Goal: Information Seeking & Learning: Learn about a topic

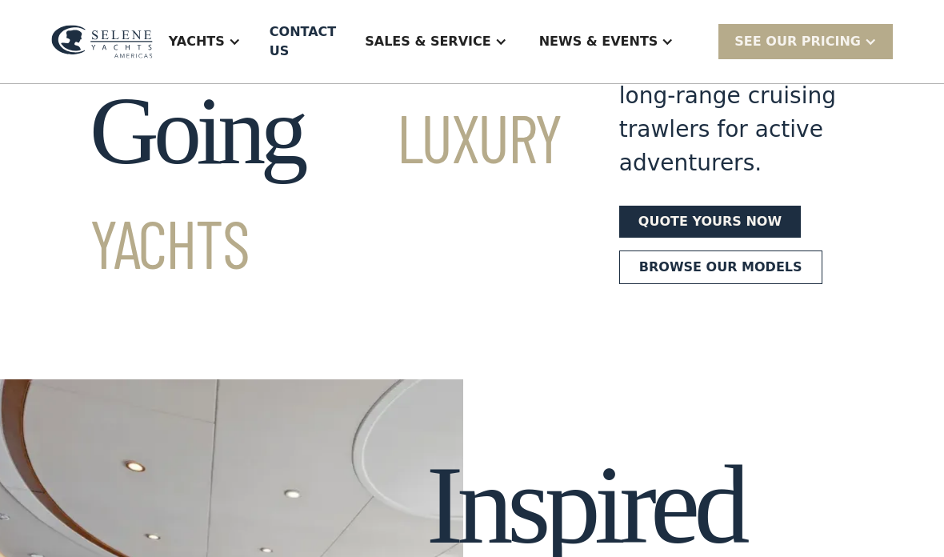
click at [225, 50] on div "Yachts" at bounding box center [197, 41] width 56 height 19
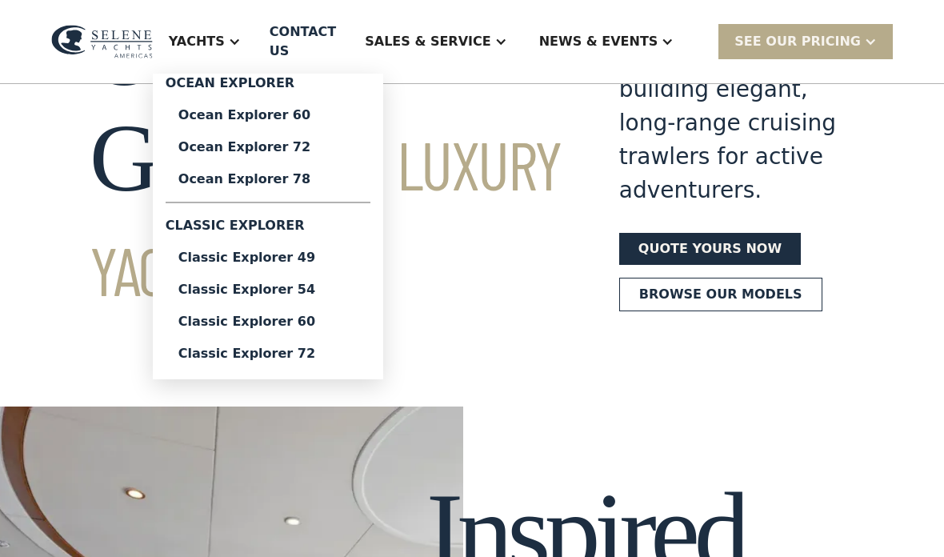
scroll to position [134, 0]
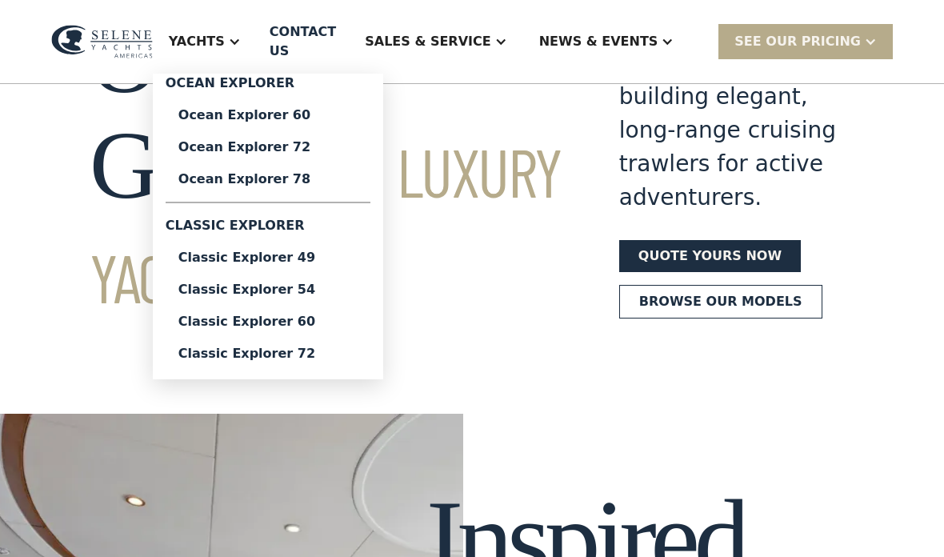
click at [258, 264] on div "Classic Explorer 49" at bounding box center [267, 257] width 179 height 13
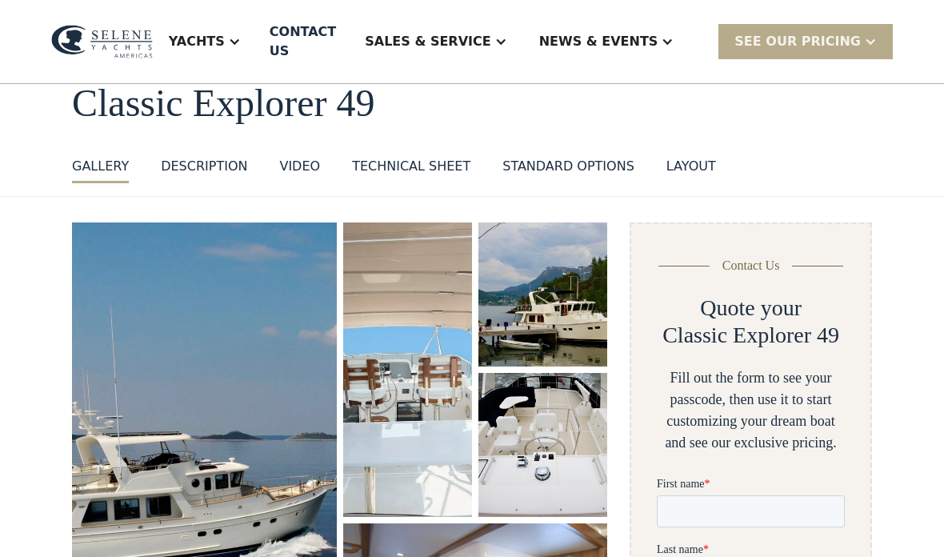
click at [426, 157] on div "Technical sheet" at bounding box center [411, 166] width 118 height 19
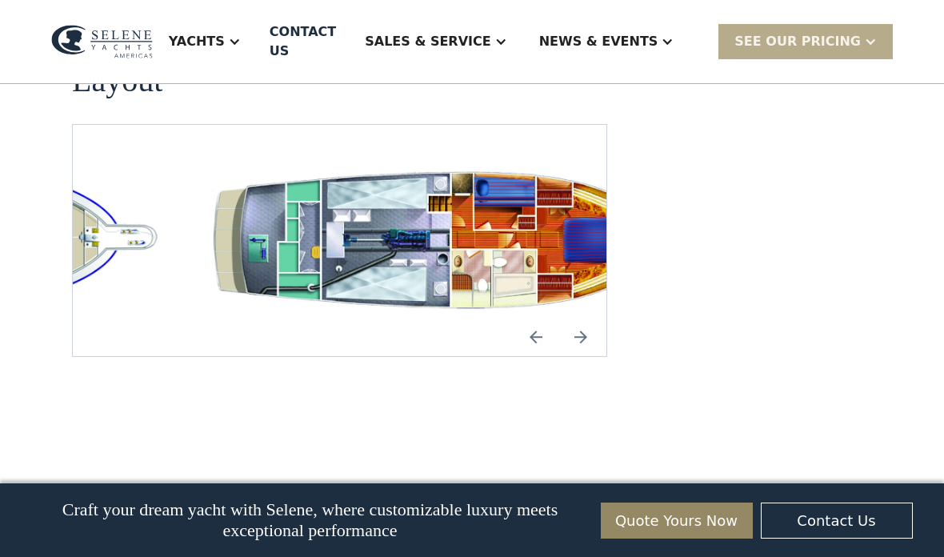
scroll to position [3101, 0]
click at [490, 164] on img "open lightbox" at bounding box center [442, 241] width 508 height 154
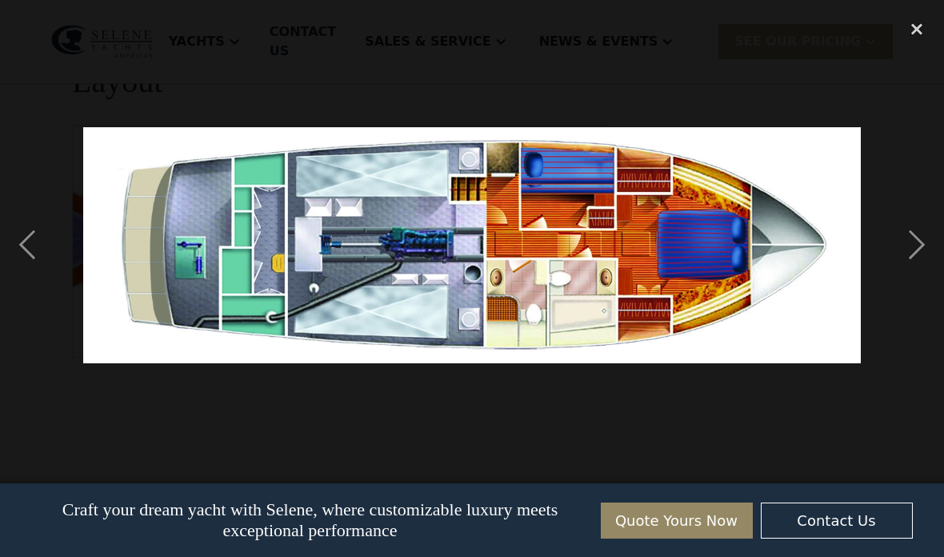
click at [917, 266] on div "next image" at bounding box center [917, 245] width 54 height 468
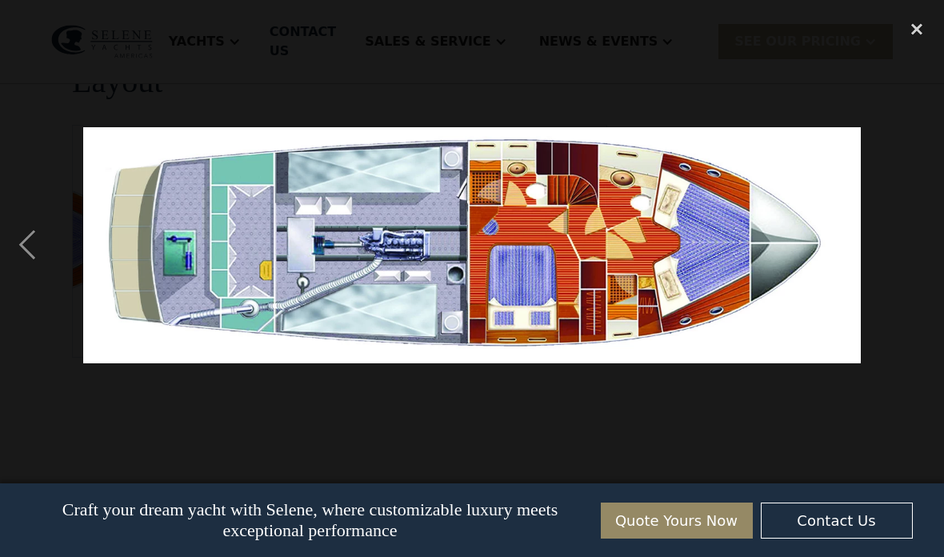
click at [915, 267] on div "next image" at bounding box center [917, 245] width 54 height 468
click at [914, 274] on div "next image" at bounding box center [917, 245] width 54 height 468
click at [912, 272] on div "next image" at bounding box center [917, 245] width 54 height 468
click at [916, 30] on div "close lightbox" at bounding box center [917, 28] width 54 height 35
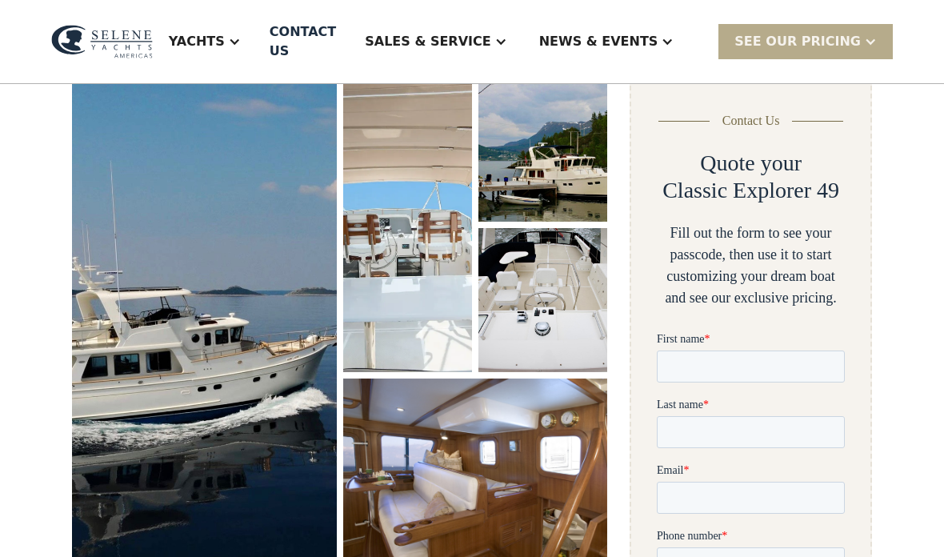
scroll to position [239, 0]
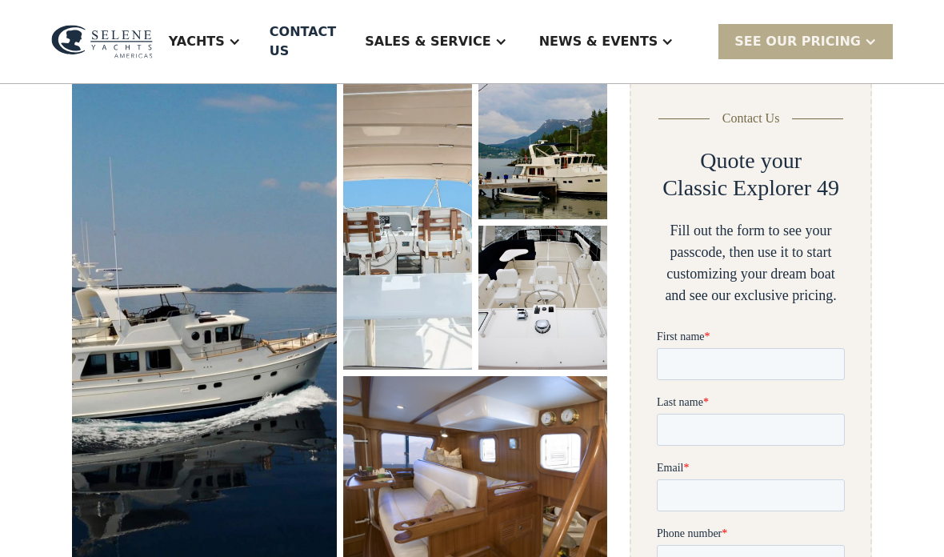
click at [207, 232] on img "open lightbox" at bounding box center [204, 321] width 266 height 494
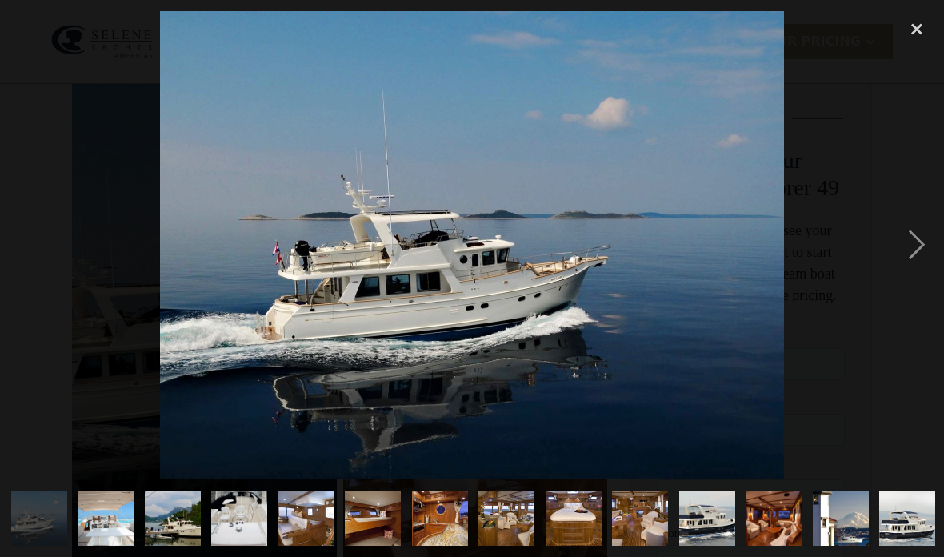
click at [920, 269] on div "next image" at bounding box center [917, 245] width 54 height 468
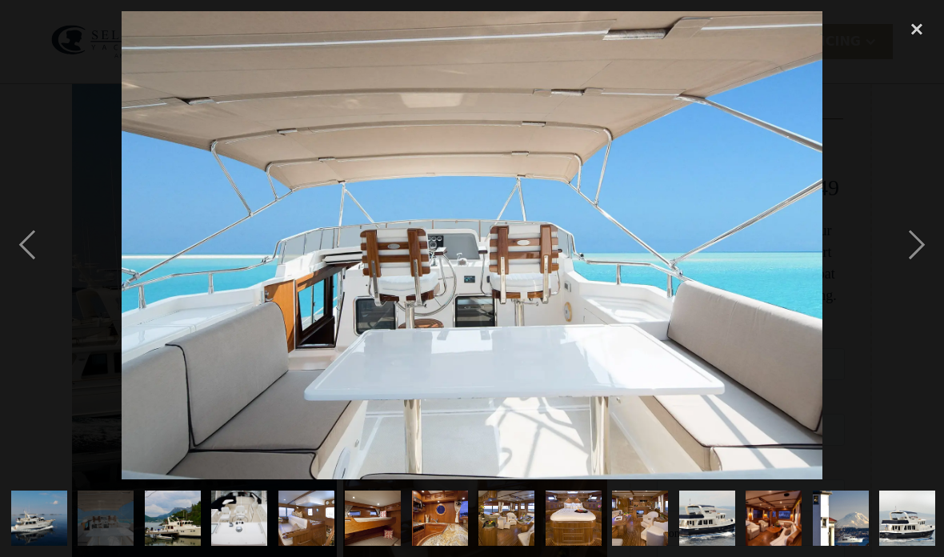
click at [917, 270] on div "next image" at bounding box center [917, 245] width 54 height 468
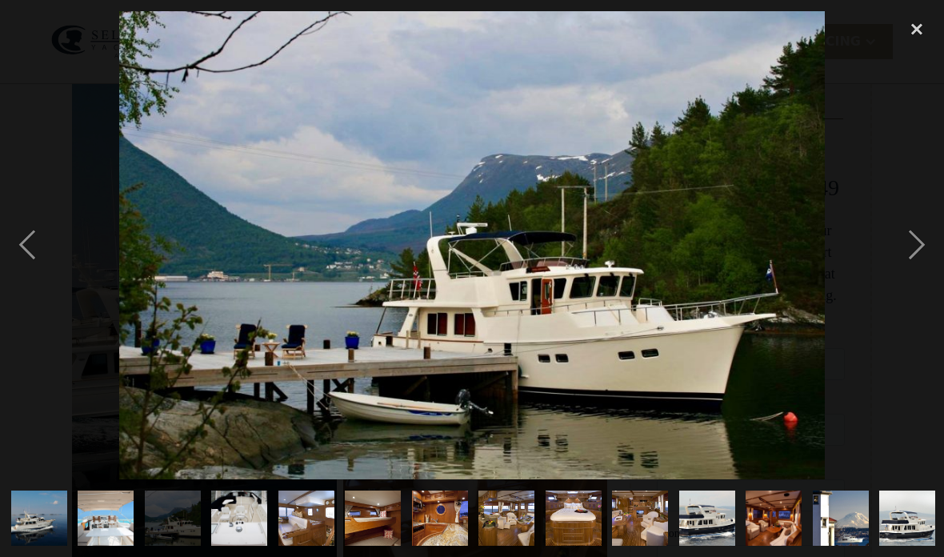
click at [915, 273] on div "next image" at bounding box center [917, 245] width 54 height 468
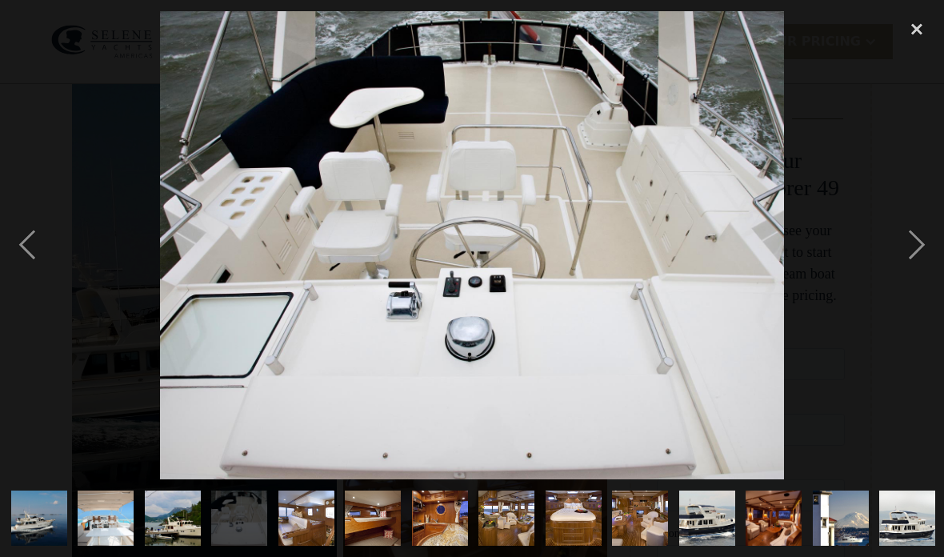
click at [914, 270] on div "next image" at bounding box center [917, 245] width 54 height 468
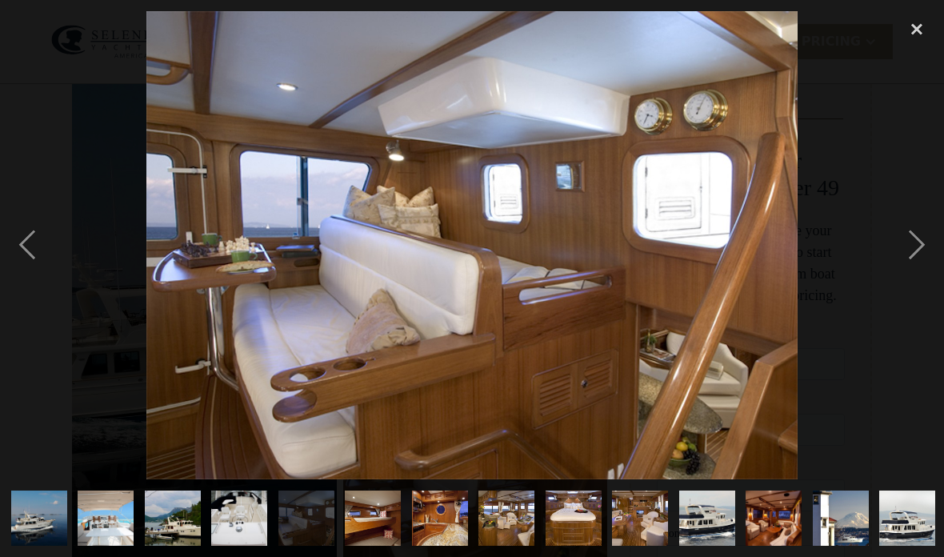
click at [913, 267] on div "next image" at bounding box center [917, 245] width 54 height 468
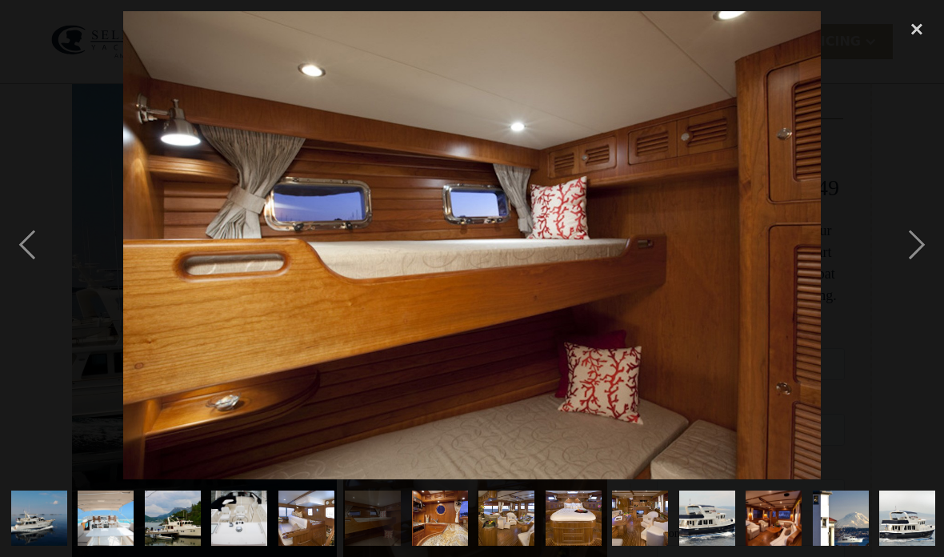
click at [910, 270] on div "next image" at bounding box center [917, 245] width 54 height 468
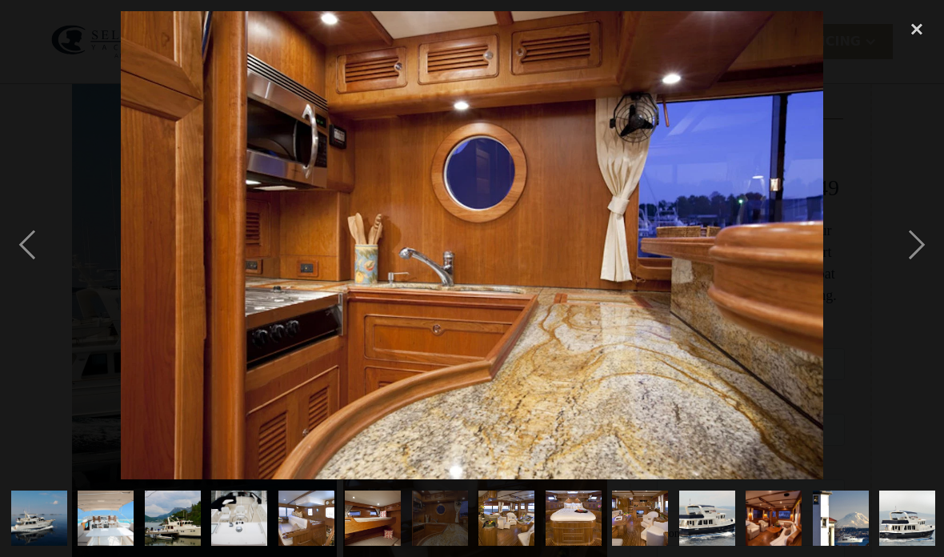
click at [910, 273] on div "next image" at bounding box center [917, 245] width 54 height 468
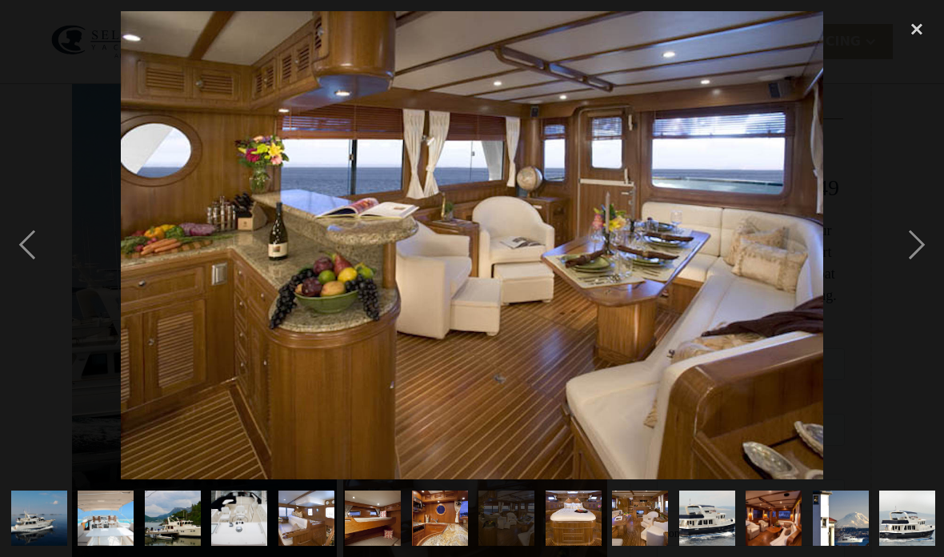
click at [908, 270] on div "next image" at bounding box center [917, 245] width 54 height 468
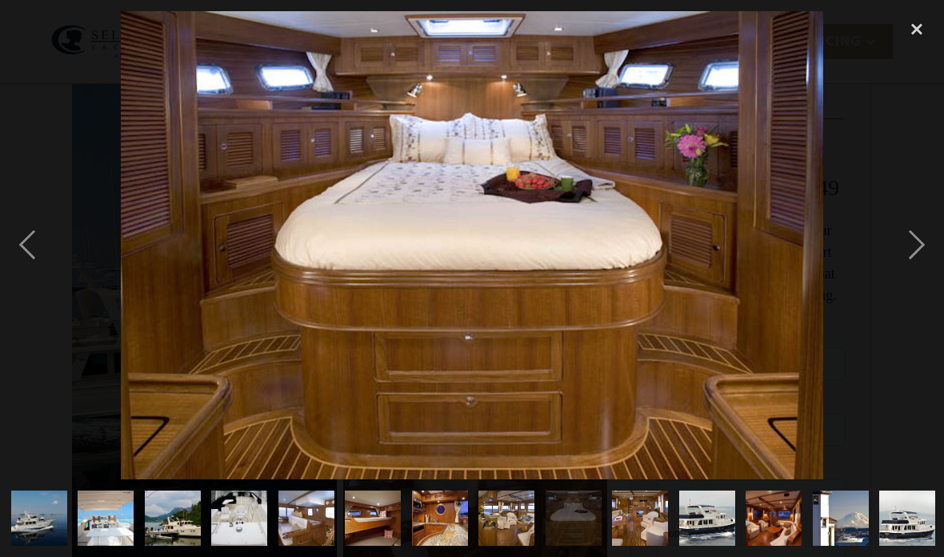
click at [908, 270] on div "next image" at bounding box center [917, 245] width 54 height 468
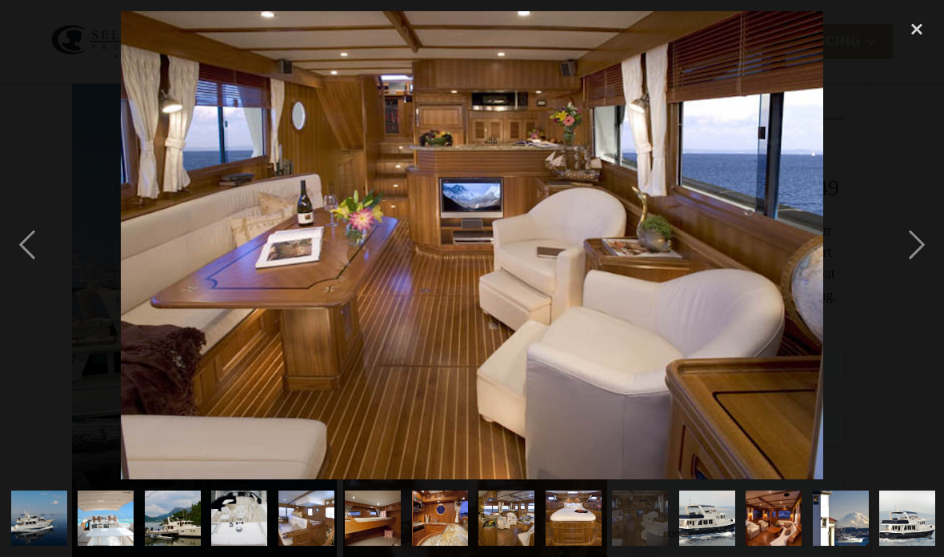
click at [905, 270] on div "next image" at bounding box center [917, 245] width 54 height 468
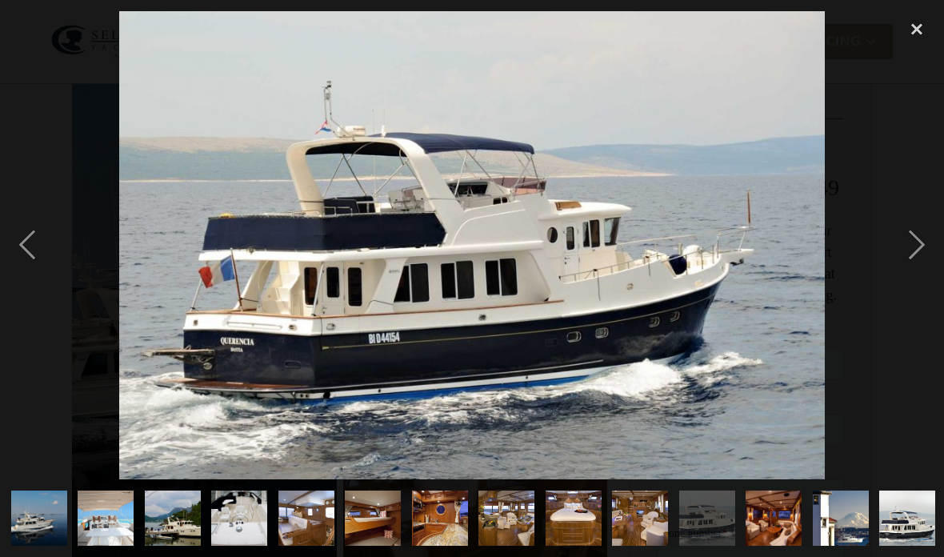
click at [906, 270] on div "next image" at bounding box center [917, 245] width 54 height 468
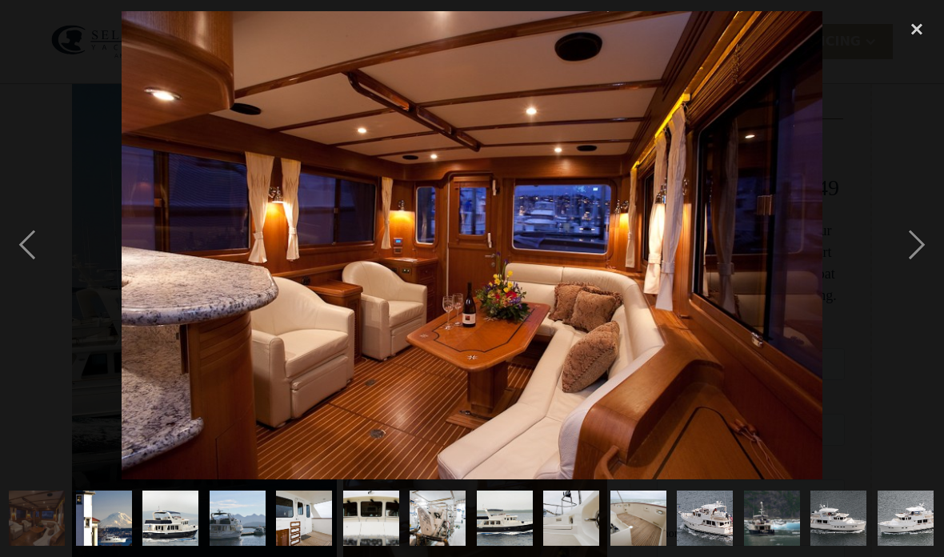
scroll to position [0, 872]
click at [906, 270] on div "next image" at bounding box center [917, 245] width 54 height 468
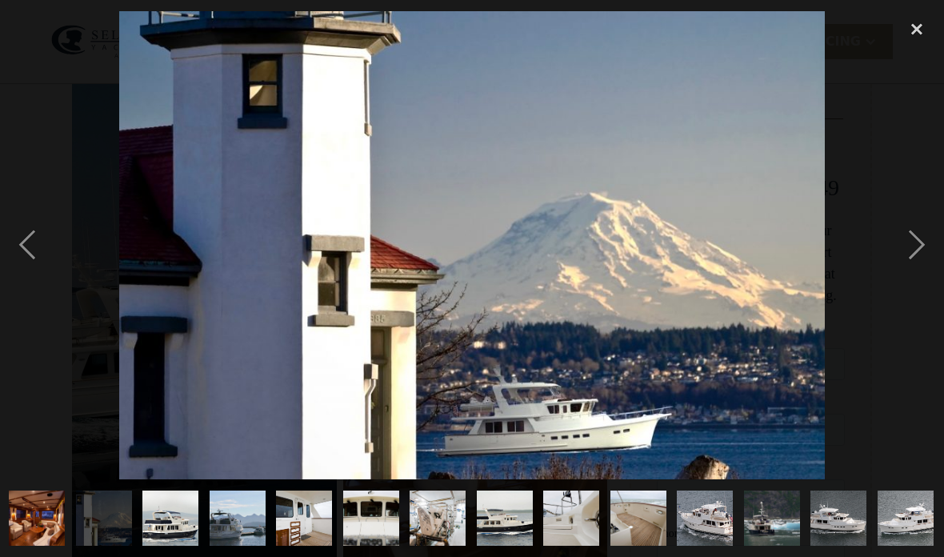
click at [906, 268] on div "next image" at bounding box center [917, 245] width 54 height 468
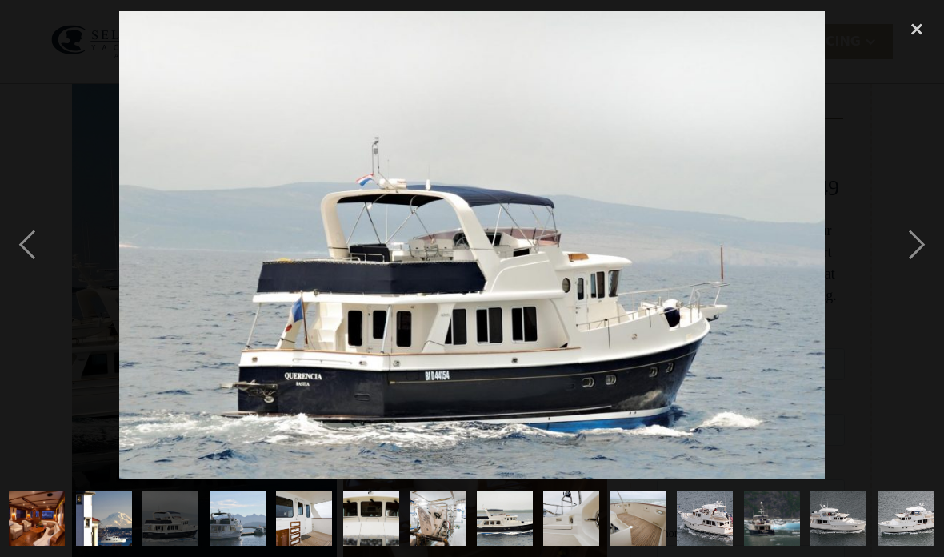
click at [906, 270] on div "next image" at bounding box center [917, 245] width 54 height 468
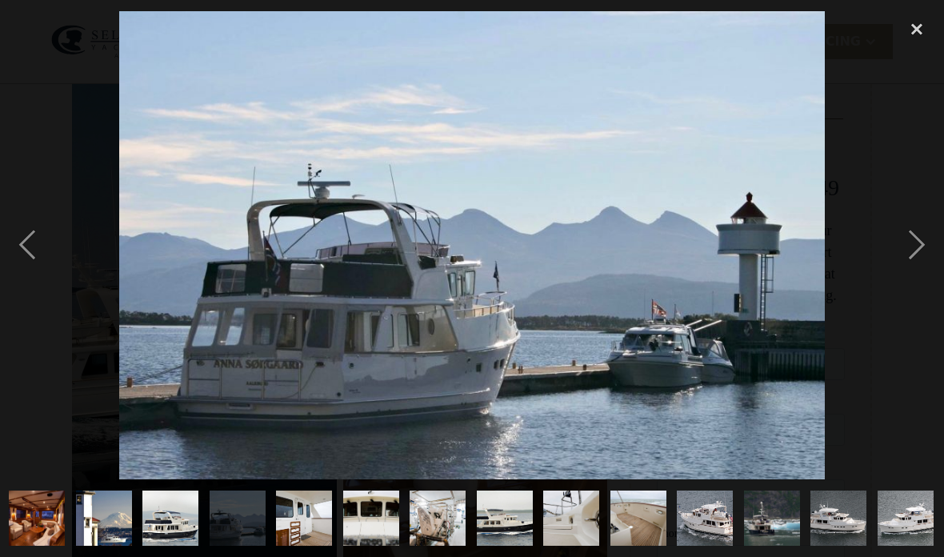
click at [906, 270] on div "next image" at bounding box center [917, 245] width 54 height 468
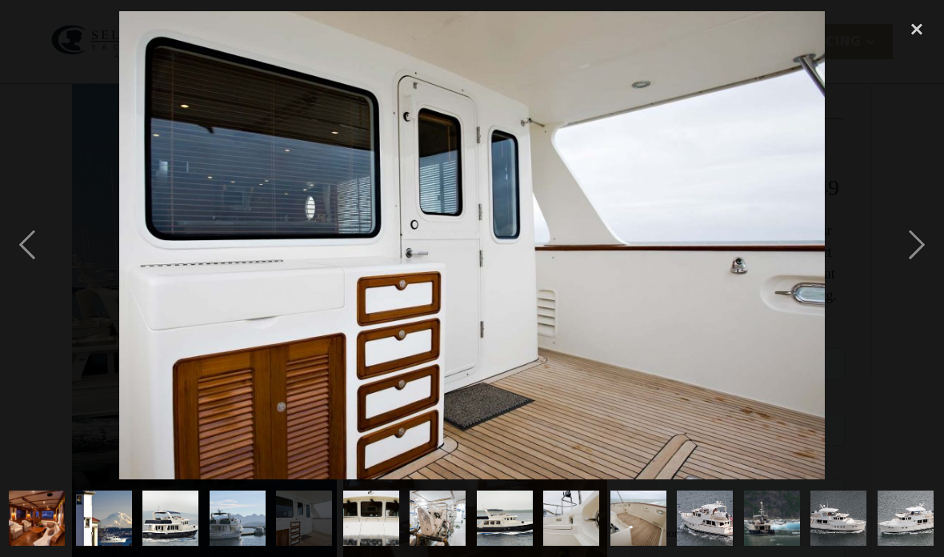
click at [905, 270] on div "next image" at bounding box center [917, 245] width 54 height 468
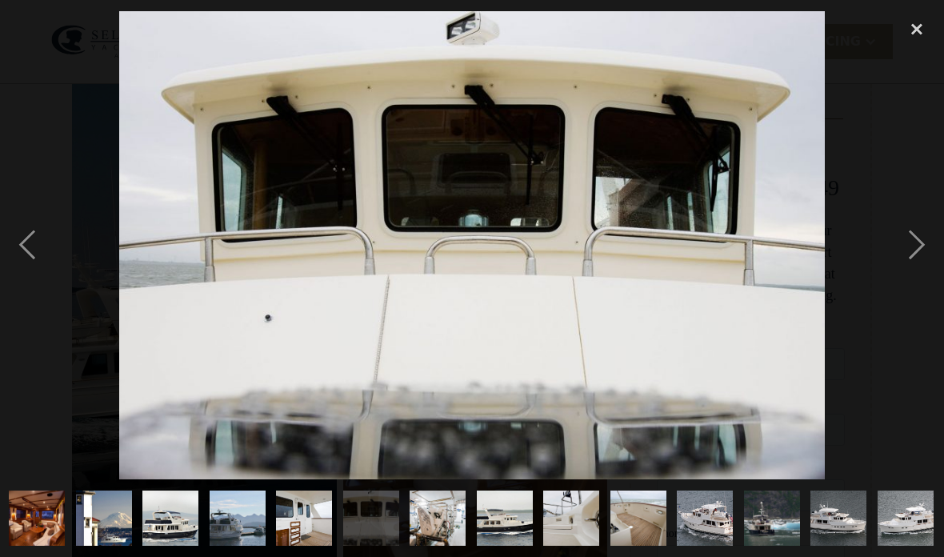
click at [906, 270] on div "next image" at bounding box center [917, 245] width 54 height 468
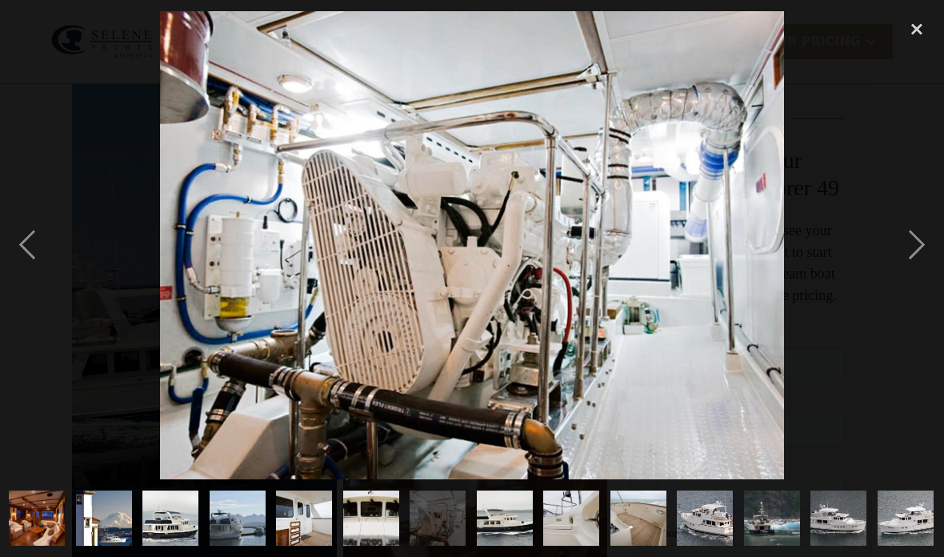
click at [903, 271] on div "next image" at bounding box center [917, 245] width 54 height 468
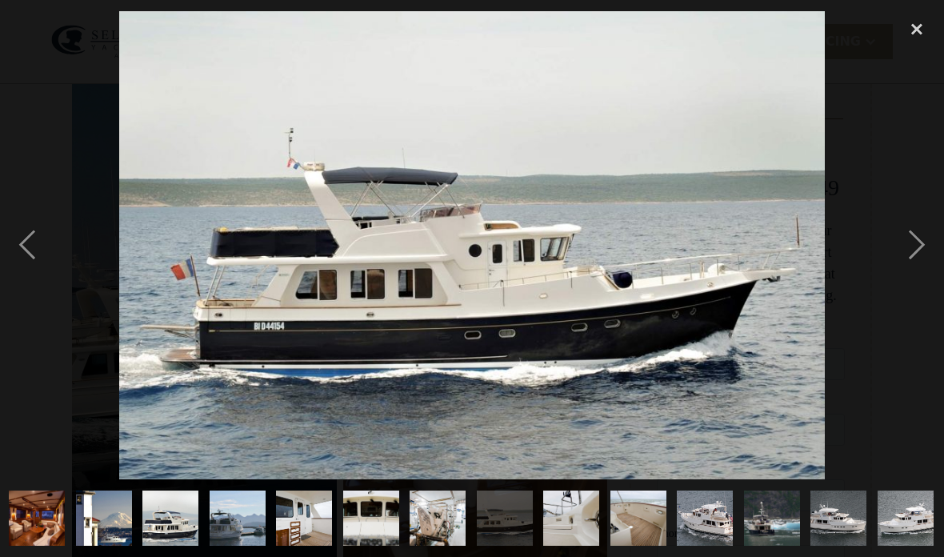
click at [37, 284] on div "previous image" at bounding box center [27, 245] width 54 height 468
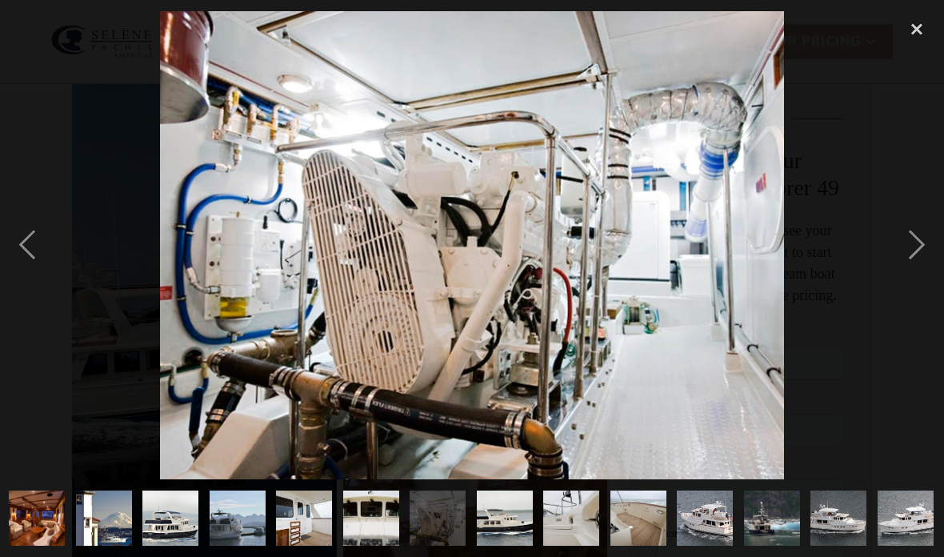
click at [906, 266] on div "next image" at bounding box center [917, 245] width 54 height 468
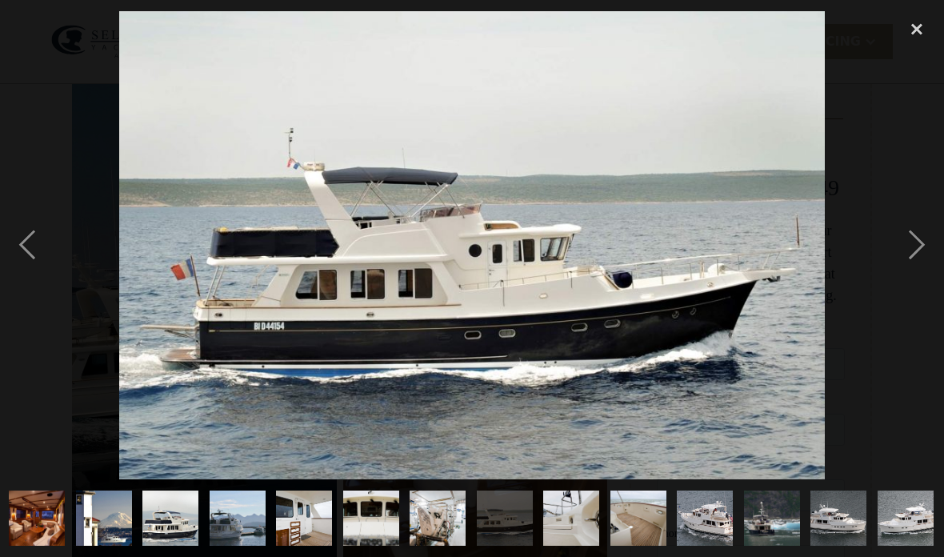
click at [905, 266] on div "next image" at bounding box center [917, 245] width 54 height 468
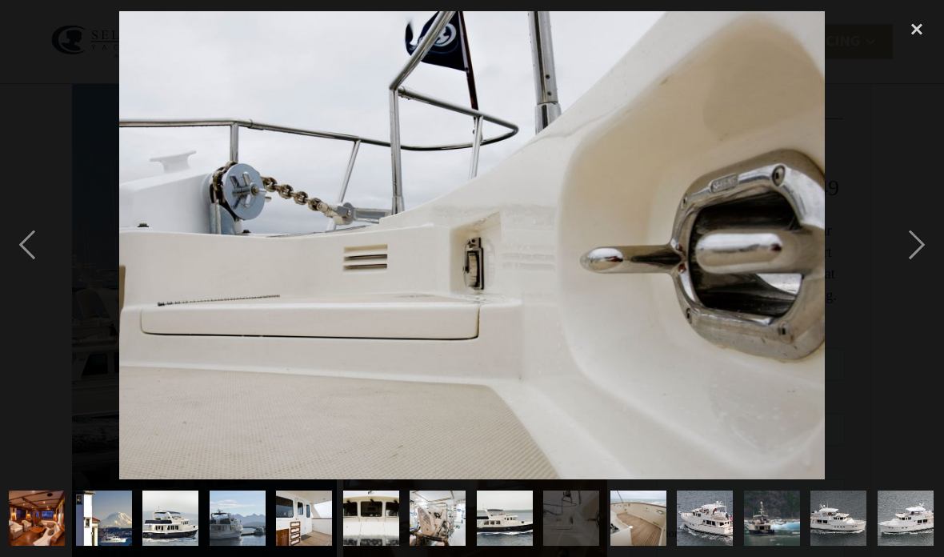
click at [905, 268] on div "next image" at bounding box center [917, 245] width 54 height 468
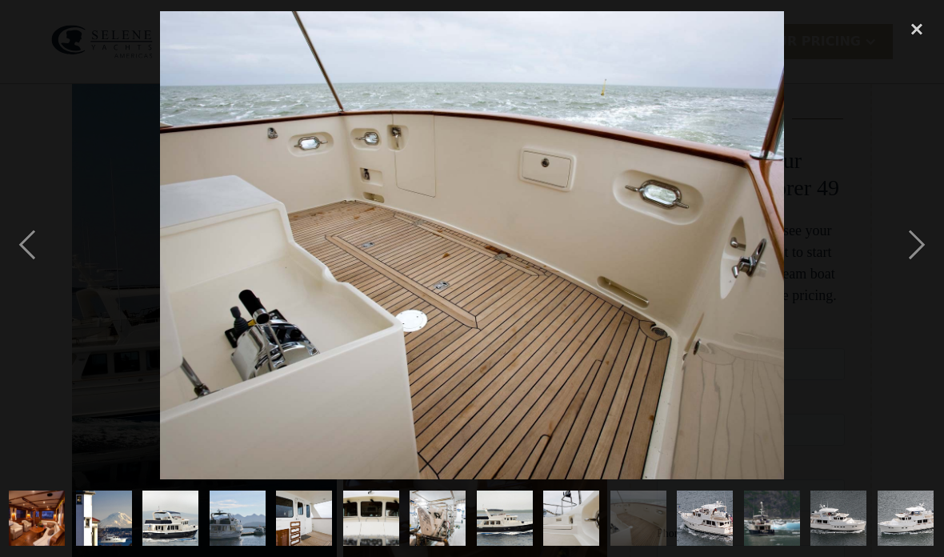
click at [905, 267] on div "next image" at bounding box center [917, 245] width 54 height 468
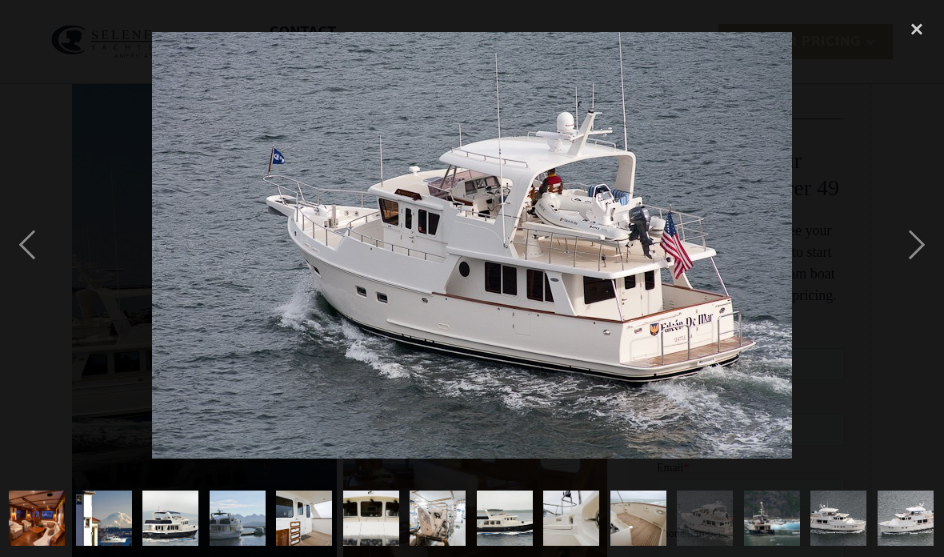
click at [906, 266] on div "next image" at bounding box center [917, 245] width 54 height 468
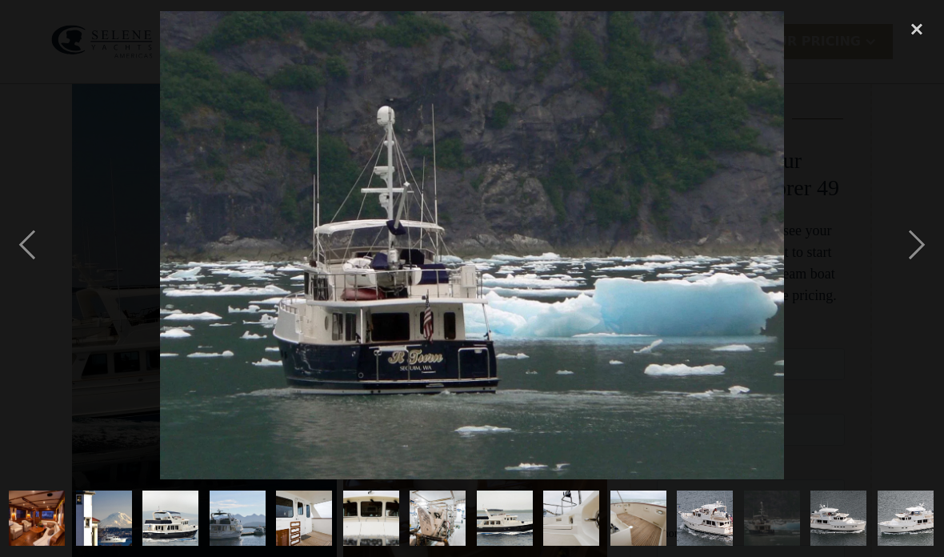
click at [906, 265] on div "next image" at bounding box center [917, 245] width 54 height 468
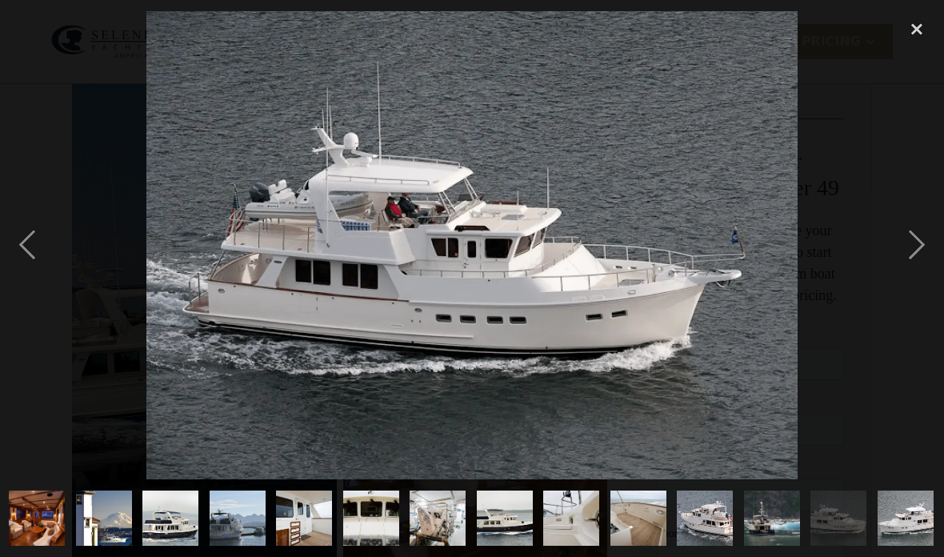
click at [902, 266] on div "next image" at bounding box center [917, 245] width 54 height 468
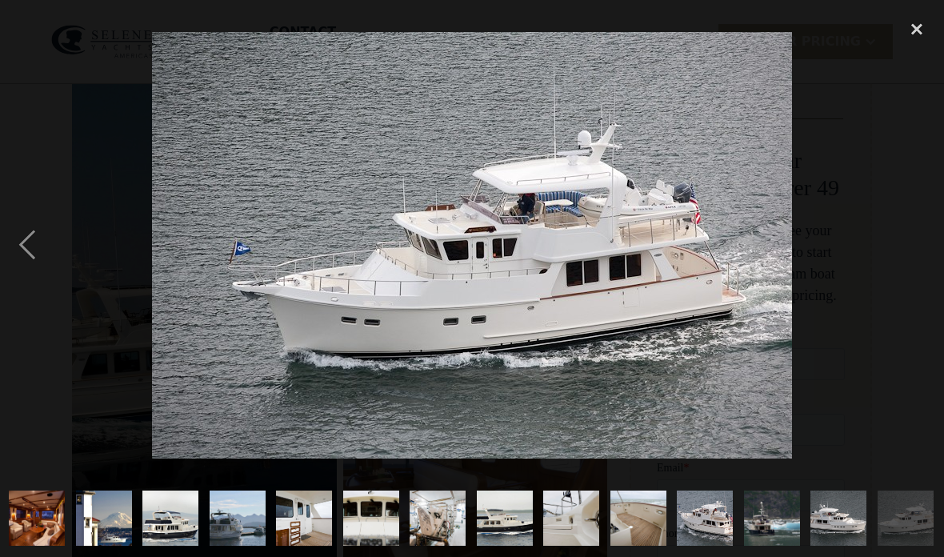
click at [42, 277] on div "previous image" at bounding box center [27, 245] width 54 height 468
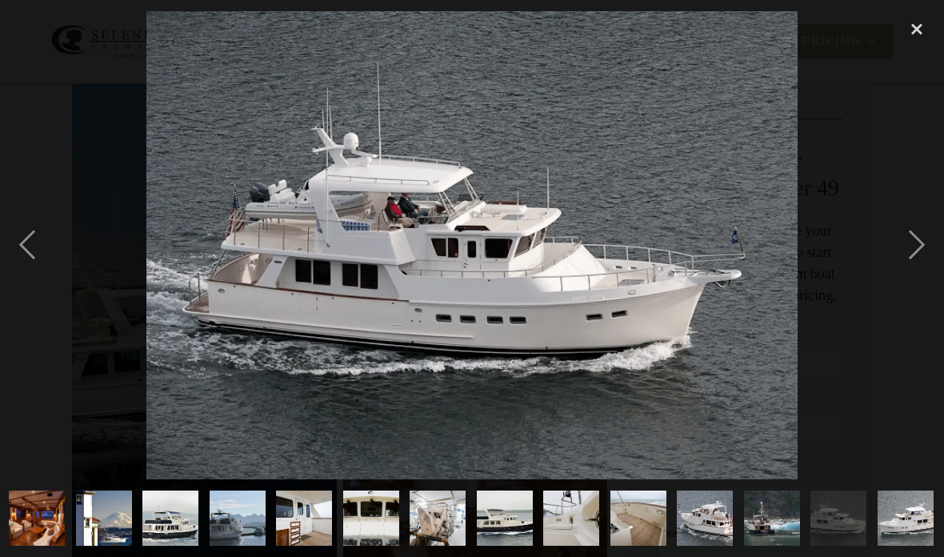
click at [914, 19] on div "close lightbox" at bounding box center [917, 28] width 54 height 35
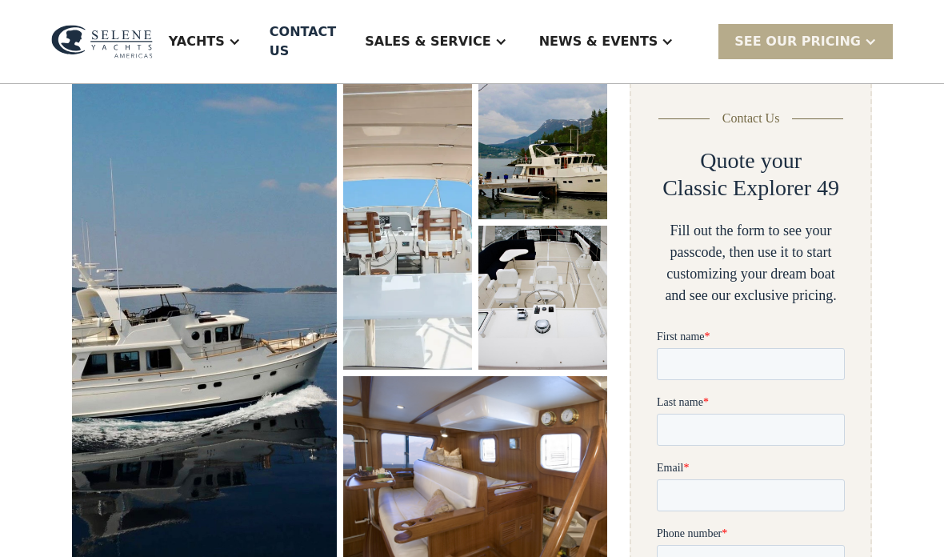
scroll to position [0, 0]
